Goal: Navigation & Orientation: Find specific page/section

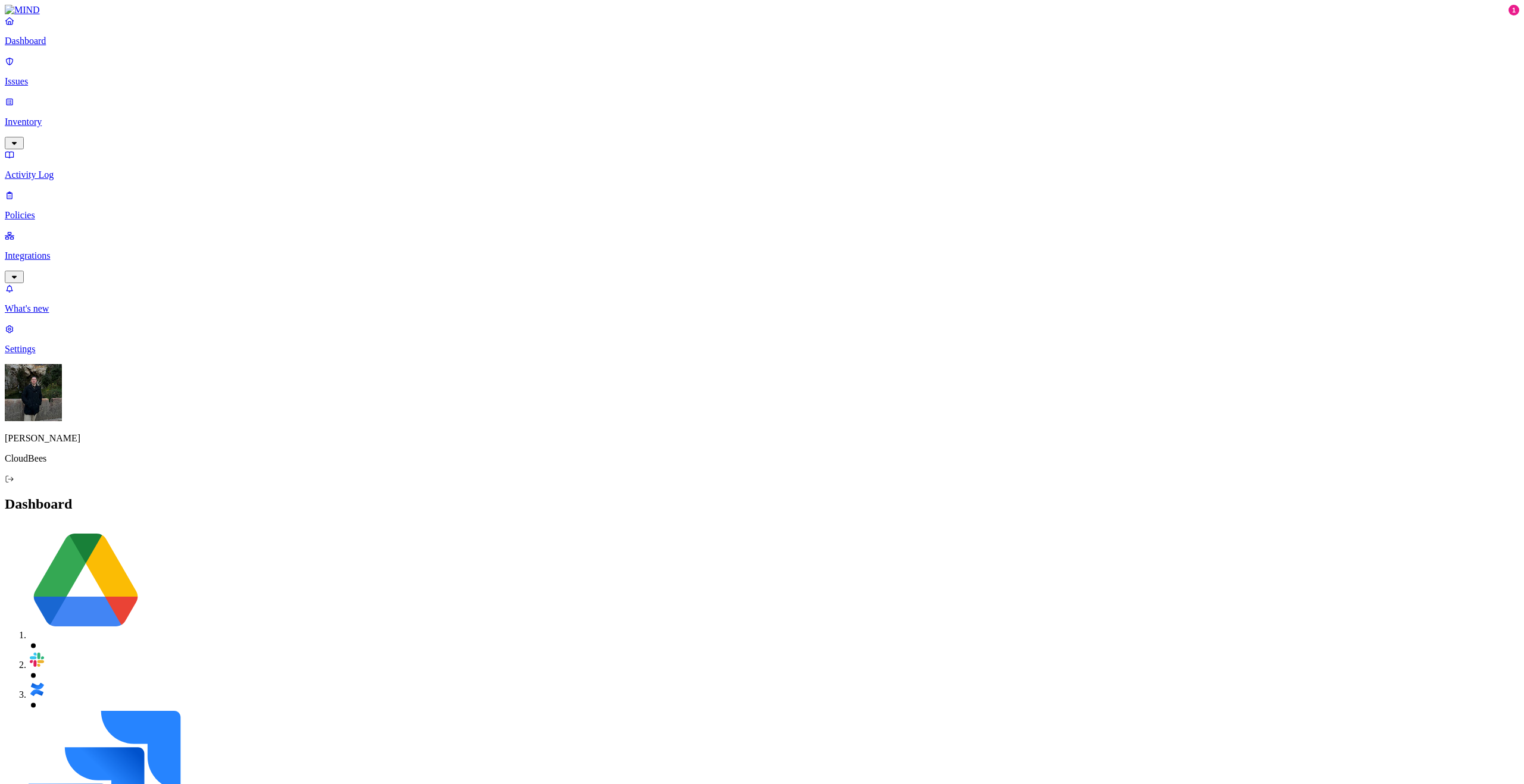
click at [19, 139] on icon "button" at bounding box center [15, 143] width 10 height 8
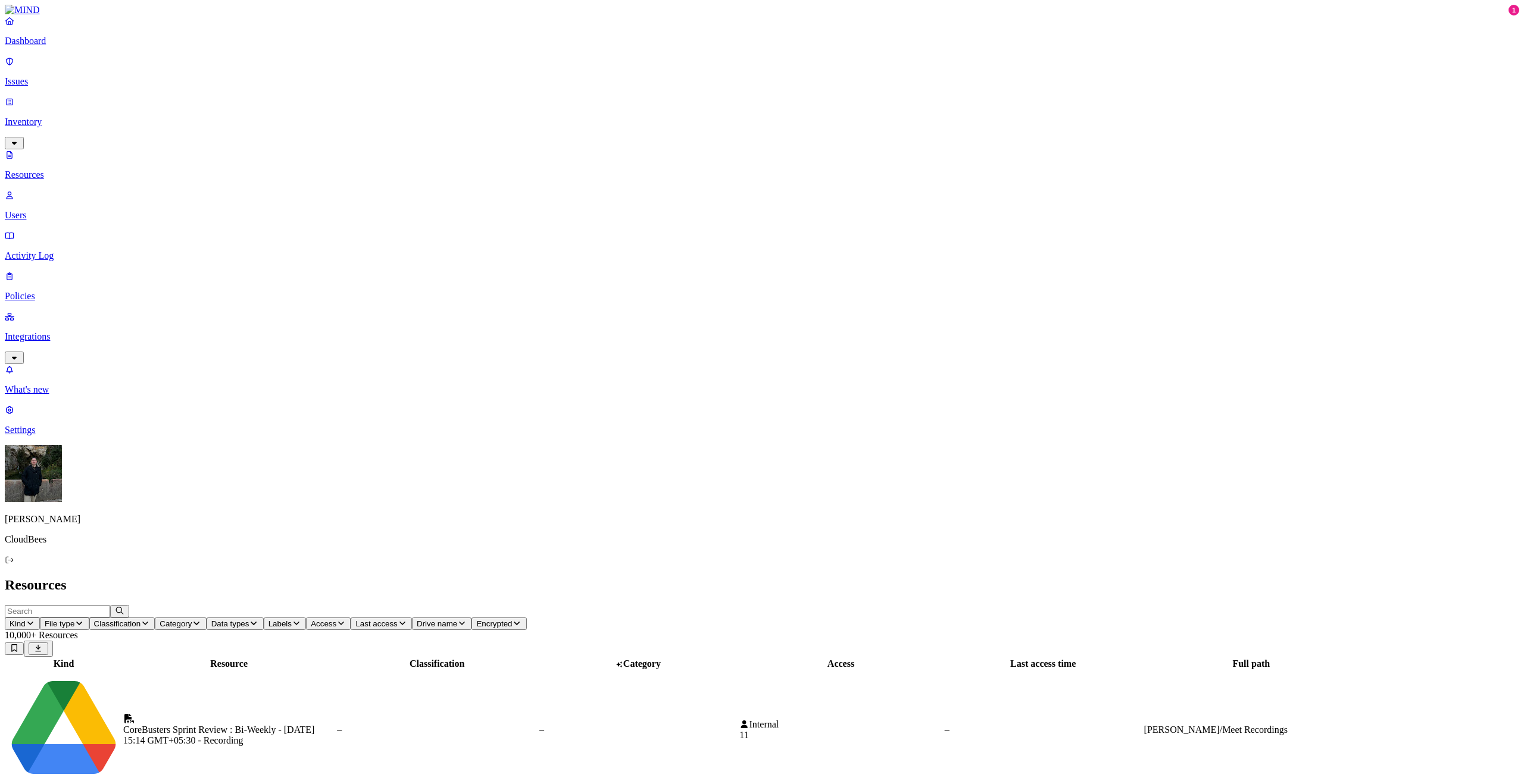
click at [103, 311] on link "Integrations" at bounding box center [762, 337] width 1514 height 51
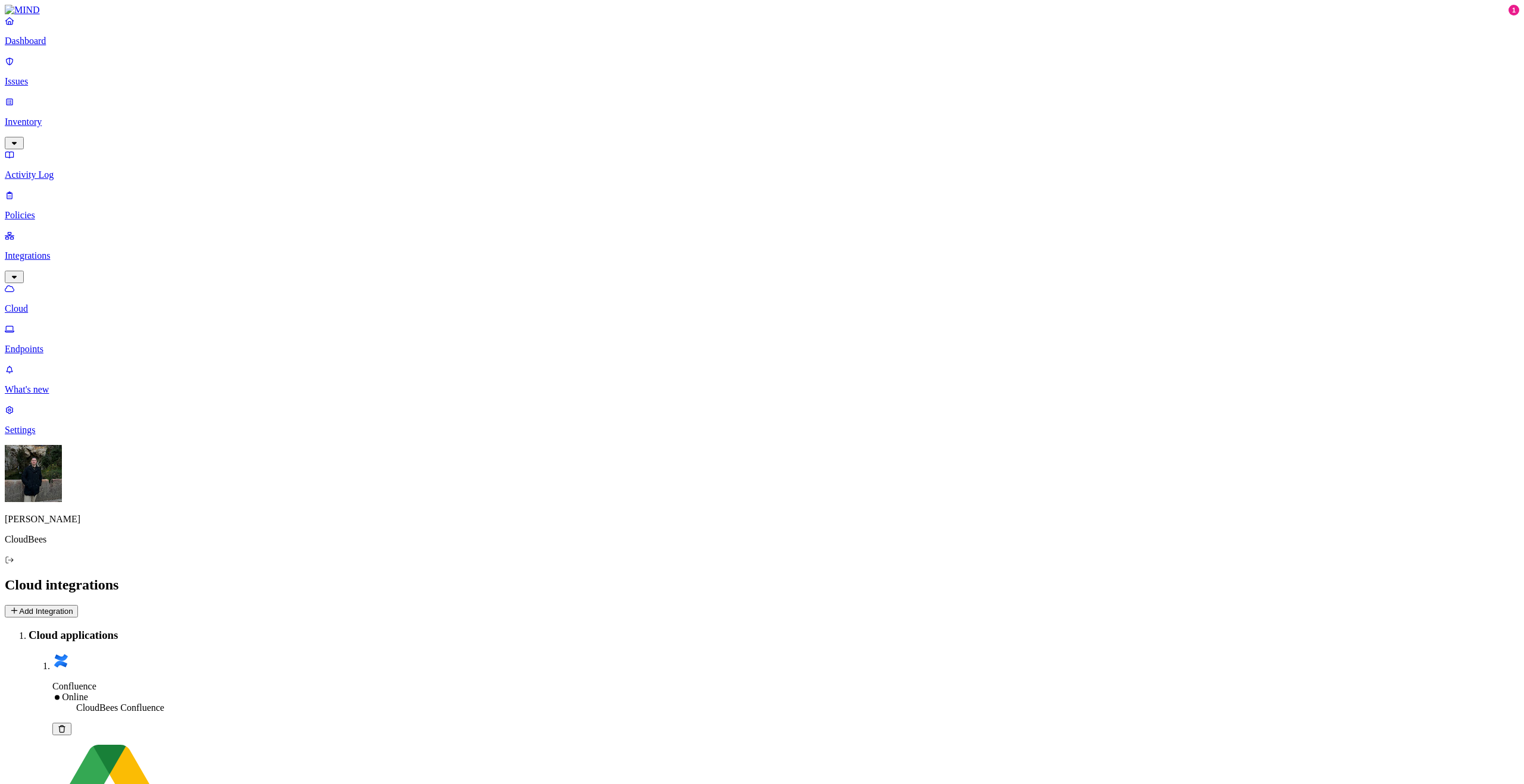
click at [50, 116] on p "Inventory" at bounding box center [762, 121] width 1514 height 11
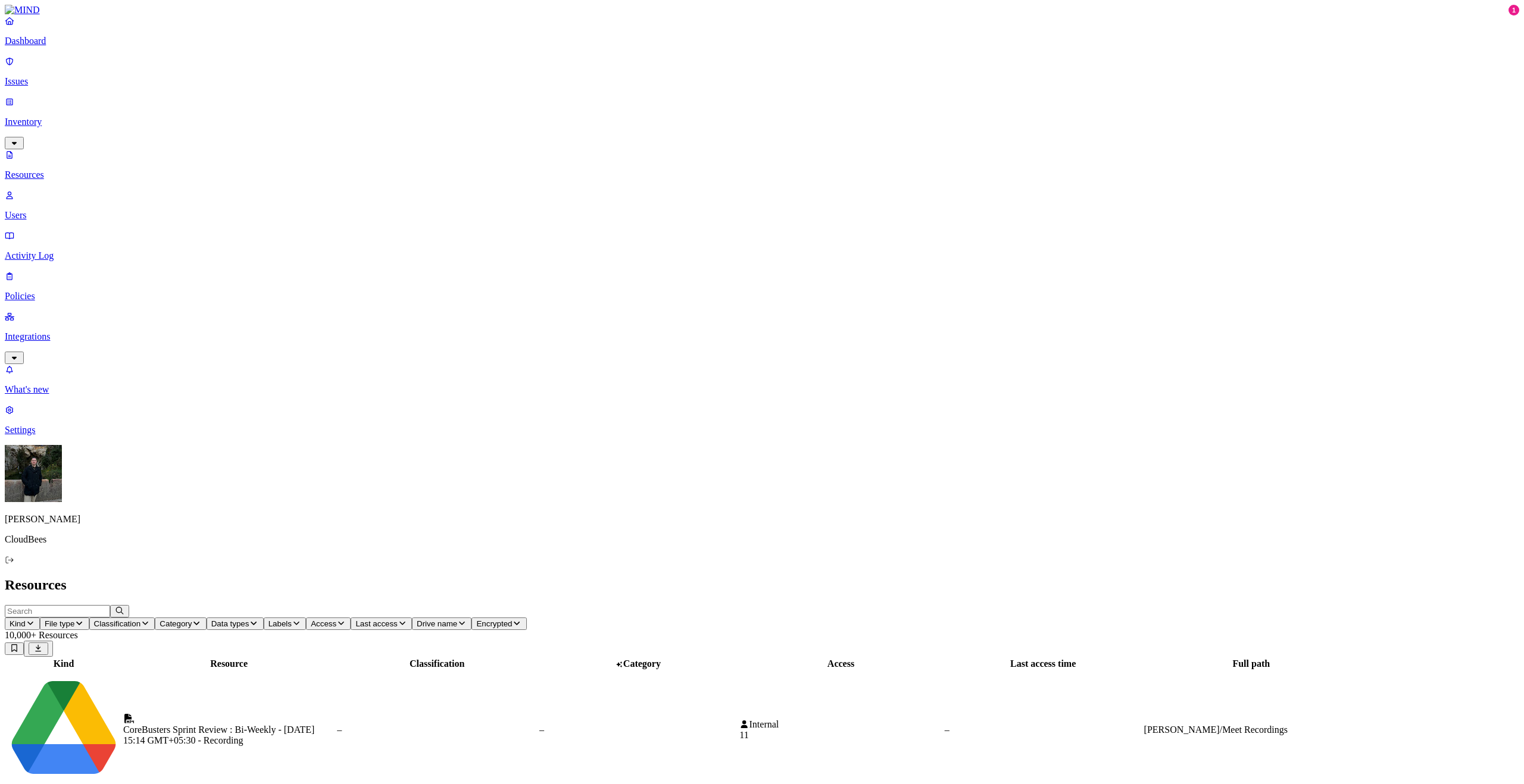
click at [46, 66] on link "Issues" at bounding box center [762, 71] width 1514 height 31
